Goal: Navigation & Orientation: Find specific page/section

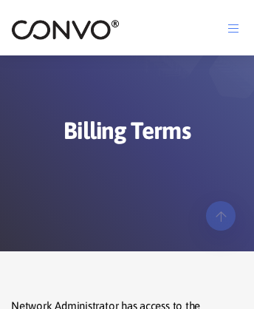
scroll to position [2532, 0]
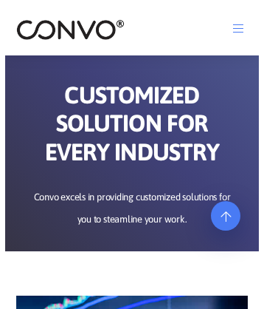
scroll to position [6166, 0]
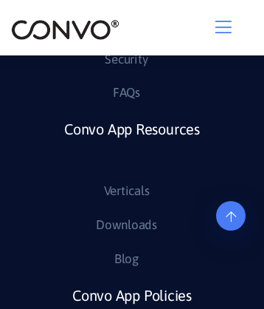
click at [131, 179] on link "Convo App Resources" at bounding box center [132, 147] width 136 height 64
click at [231, 183] on icon at bounding box center [231, 177] width 10 height 12
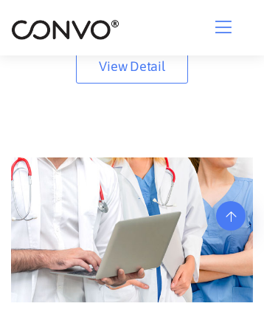
scroll to position [0, 0]
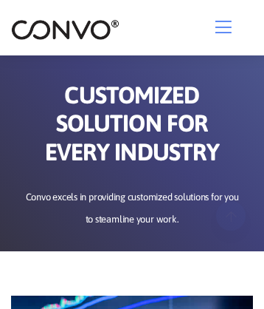
scroll to position [5891, 0]
